Goal: Task Accomplishment & Management: Complete application form

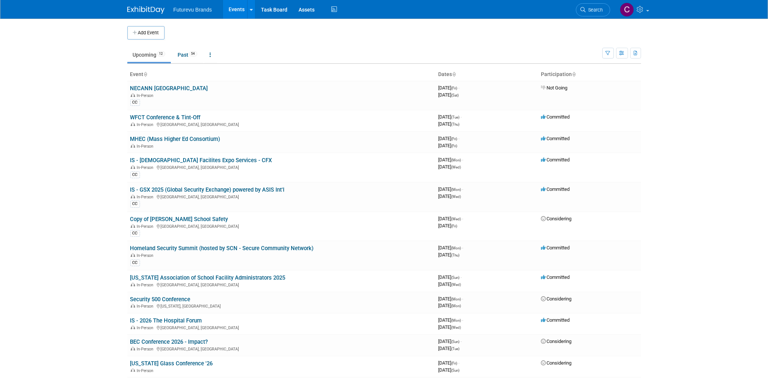
click at [143, 35] on button "Add Event" at bounding box center [145, 32] width 37 height 13
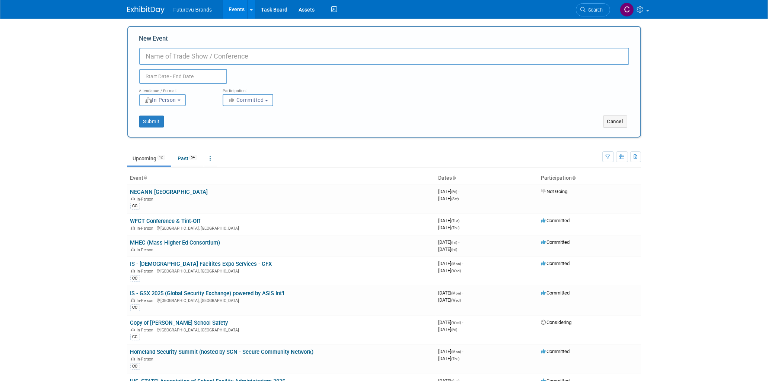
click at [221, 55] on input "New Event" at bounding box center [384, 56] width 490 height 17
paste input "Advancing Data Center Construction 2025"
type input "IS? - Advancing Data Center Construction 2025"
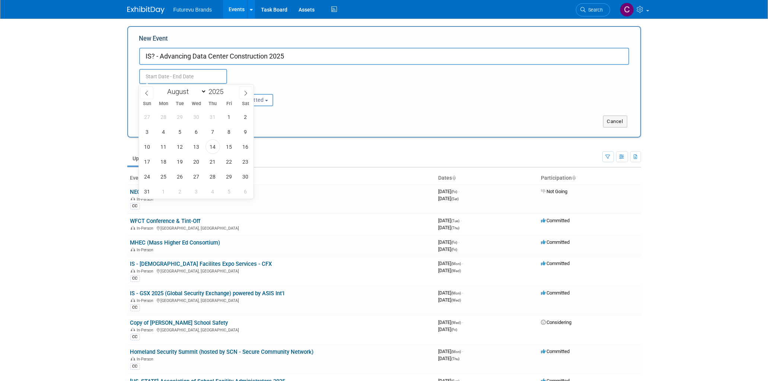
click at [202, 73] on input "text" at bounding box center [183, 76] width 88 height 15
click at [244, 95] on icon at bounding box center [245, 92] width 5 height 5
select select "9"
click at [163, 178] on span "27" at bounding box center [163, 176] width 15 height 15
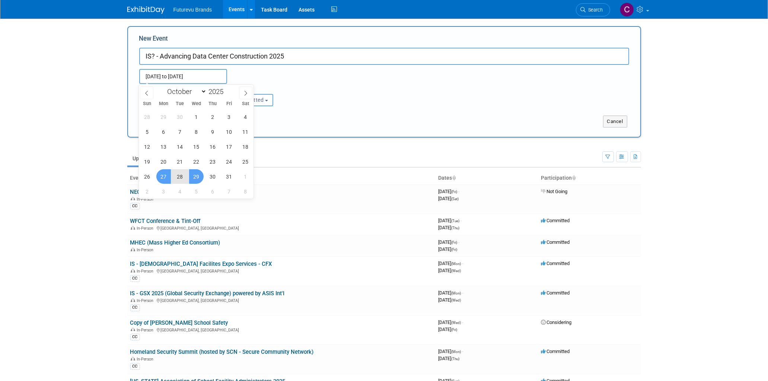
click at [201, 179] on span "29" at bounding box center [196, 176] width 15 height 15
type input "[DATE] to [DATE]"
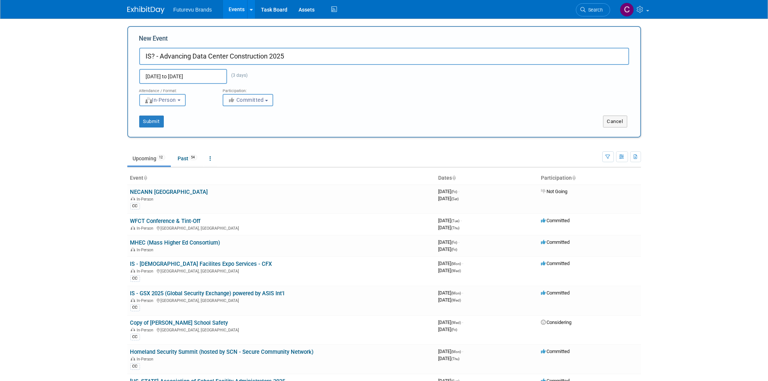
click at [255, 96] on button "Committed" at bounding box center [248, 100] width 51 height 12
click at [251, 125] on label "Considering" at bounding box center [251, 128] width 49 height 10
click at [230, 126] on input "Considering" at bounding box center [227, 128] width 5 height 5
select select "2"
click at [160, 123] on button "Submit" at bounding box center [151, 121] width 25 height 12
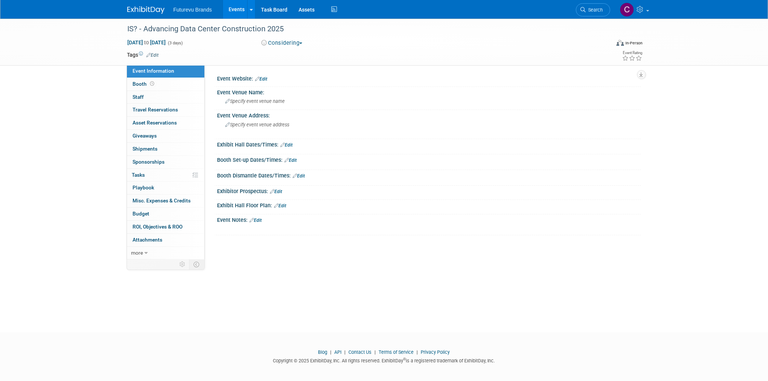
click at [267, 79] on link "Edit" at bounding box center [261, 78] width 12 height 5
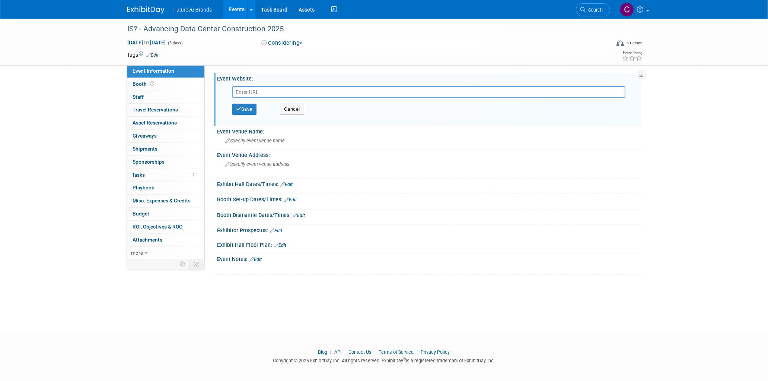
paste input "[URL][DOMAIN_NAME]"
type input "[URL][DOMAIN_NAME]"
drag, startPoint x: 253, startPoint y: 111, endPoint x: 737, endPoint y: 104, distance: 483.4
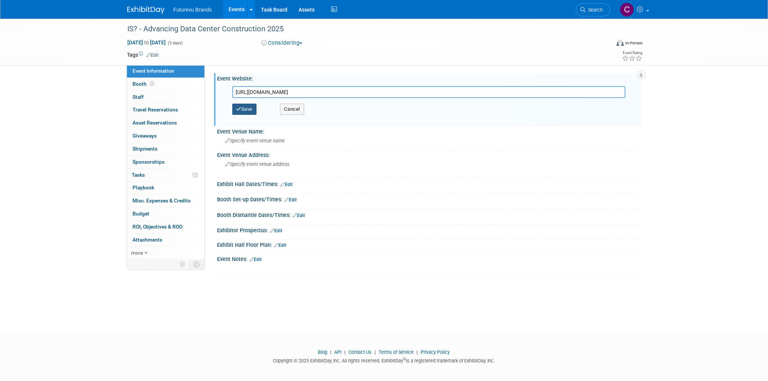
click at [253, 111] on button "Save" at bounding box center [244, 109] width 25 height 11
click at [0, 0] on div at bounding box center [0, 0] width 0 height 0
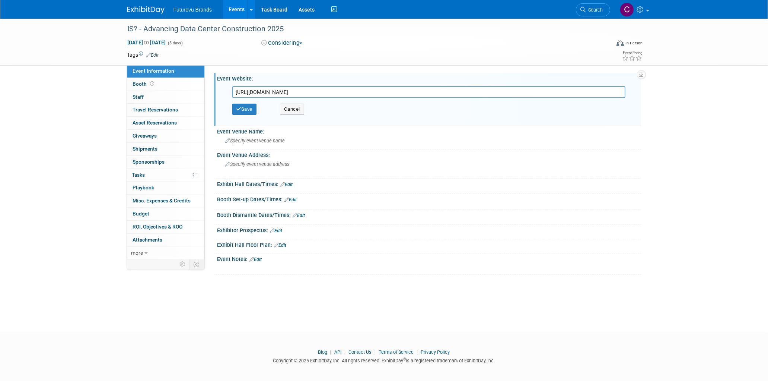
click at [0, 0] on div at bounding box center [0, 0] width 0 height 0
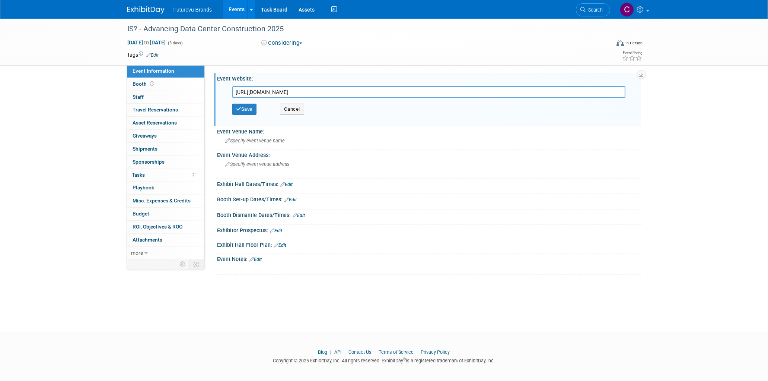
click at [0, 0] on div at bounding box center [0, 0] width 0 height 0
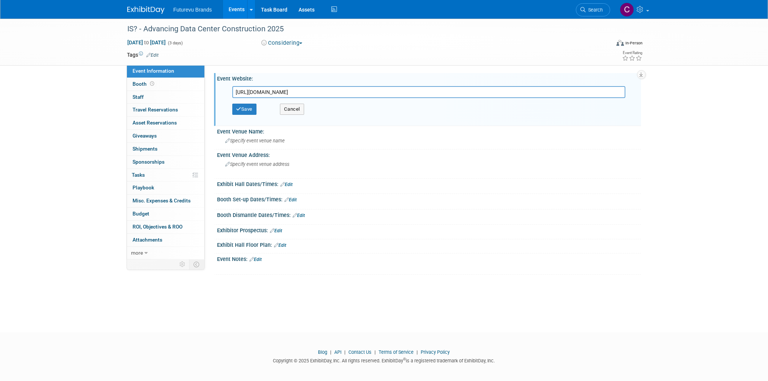
click at [0, 0] on div at bounding box center [0, 0] width 0 height 0
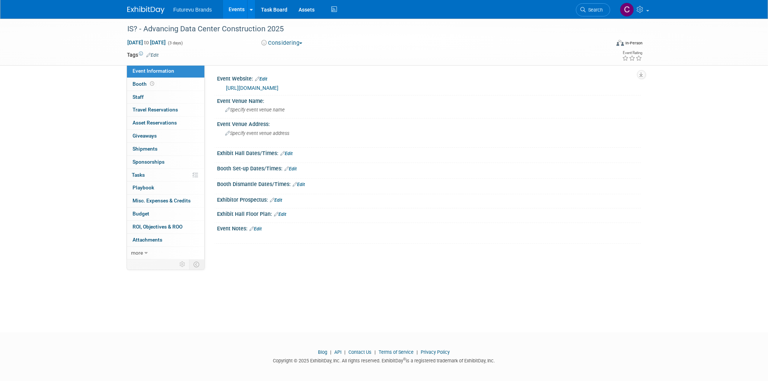
click at [249, 105] on div "Event Venue Name:" at bounding box center [429, 99] width 424 height 9
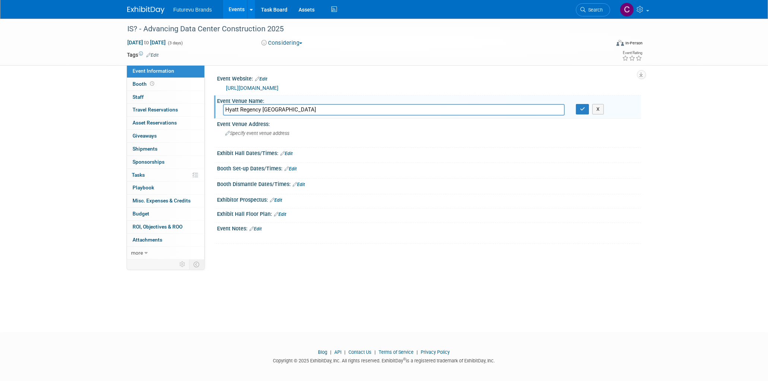
type input "Hyatt Regency [GEOGRAPHIC_DATA]"
click at [581, 111] on icon "button" at bounding box center [582, 109] width 5 height 5
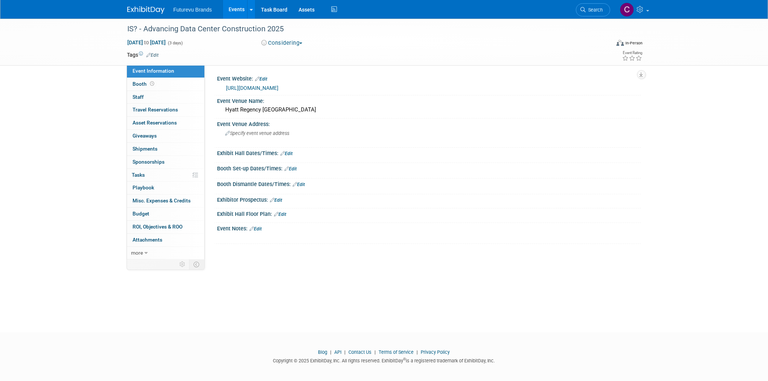
click at [245, 136] on div "Specify event venue address" at bounding box center [305, 135] width 165 height 17
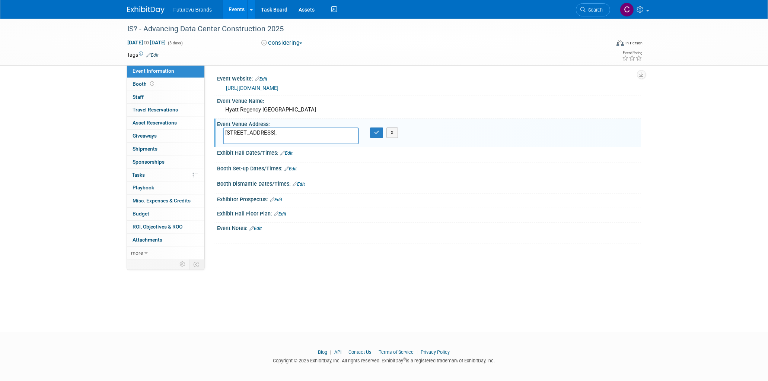
type textarea "[STREET_ADDRESS],"
click at [375, 138] on button "button" at bounding box center [376, 132] width 13 height 10
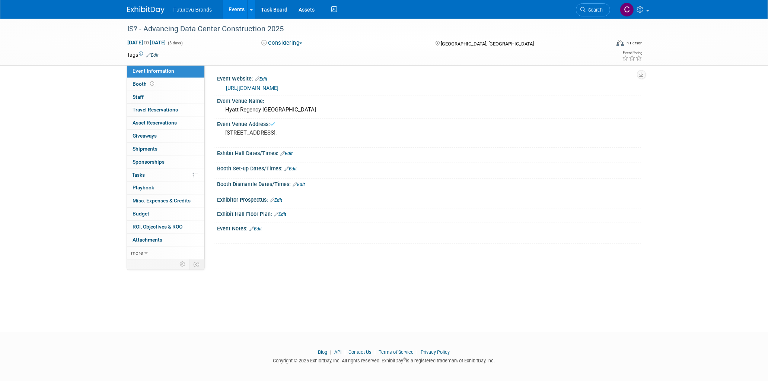
click at [482, 192] on div "Save Changes Cancel" at bounding box center [429, 189] width 424 height 4
drag, startPoint x: 296, startPoint y: 30, endPoint x: 99, endPoint y: 33, distance: 197.0
click at [99, 33] on div "IS? - Advancing Data Center Construction 2025 [DATE] to [DATE] (3 days) [DATE] …" at bounding box center [384, 42] width 768 height 47
copy div "IS? - Advancing Data Center Construction 2025"
